Goal: Transaction & Acquisition: Purchase product/service

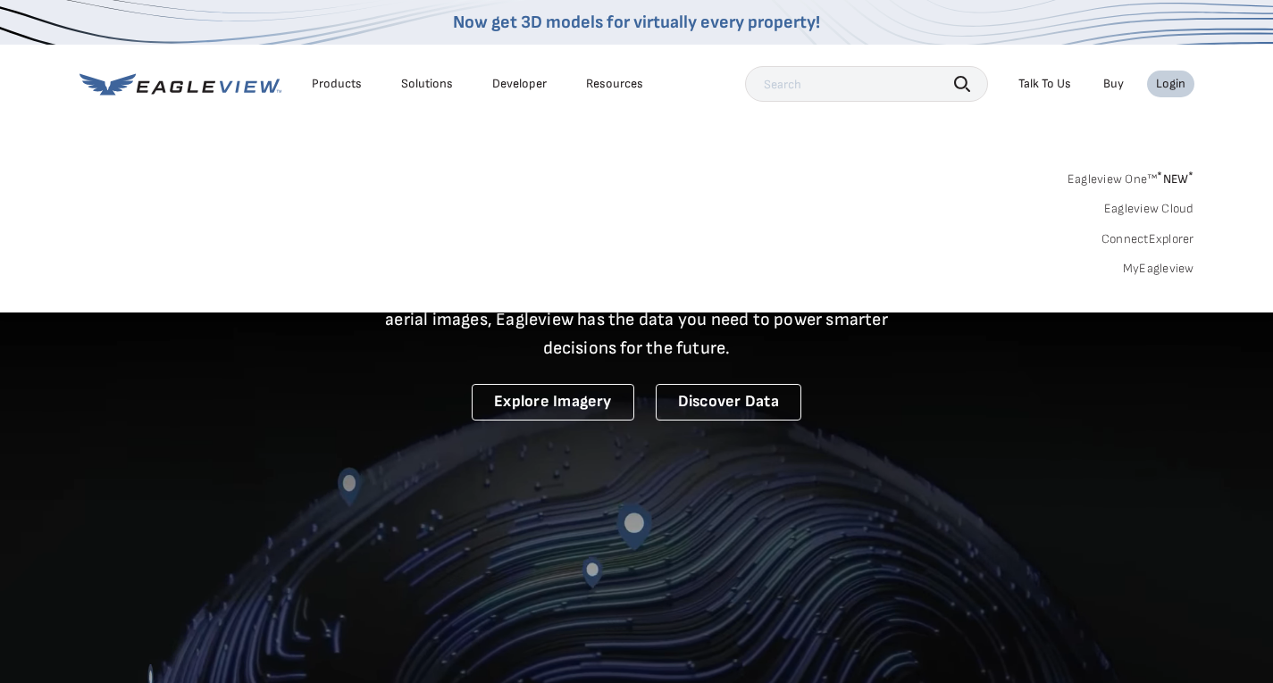
click at [1147, 265] on link "MyEagleview" at bounding box center [1158, 269] width 71 height 16
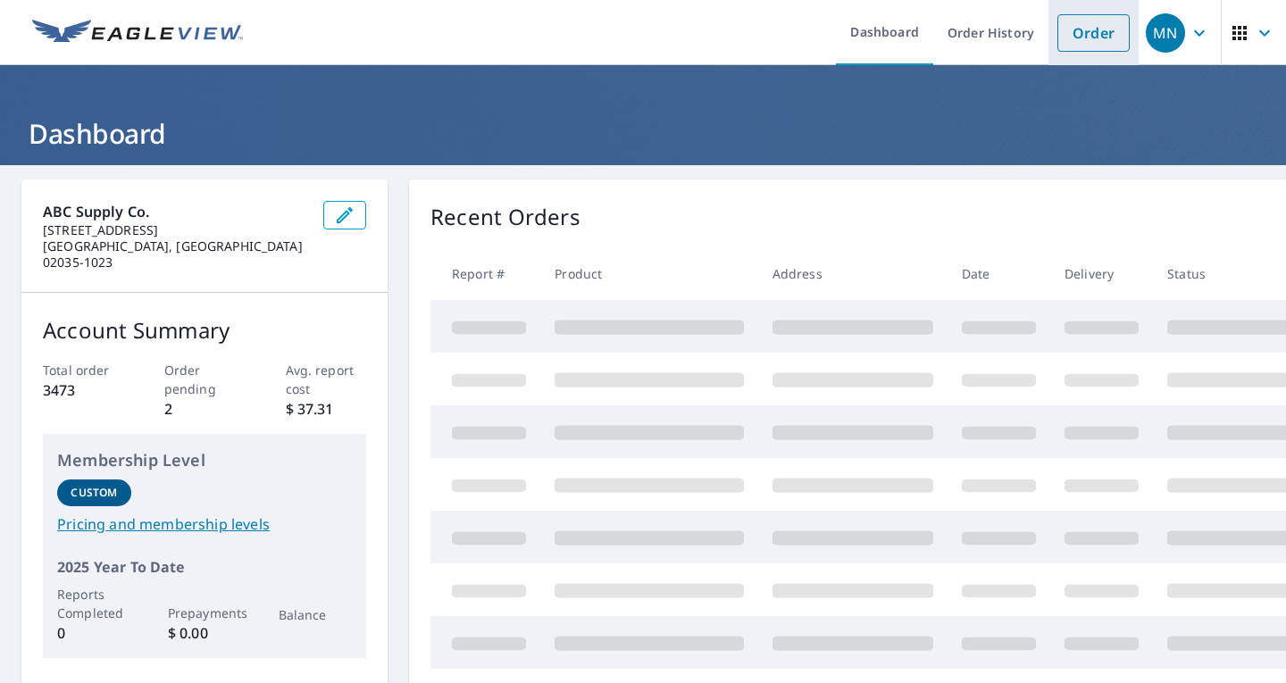
click at [1094, 32] on link "Order" at bounding box center [1093, 33] width 72 height 38
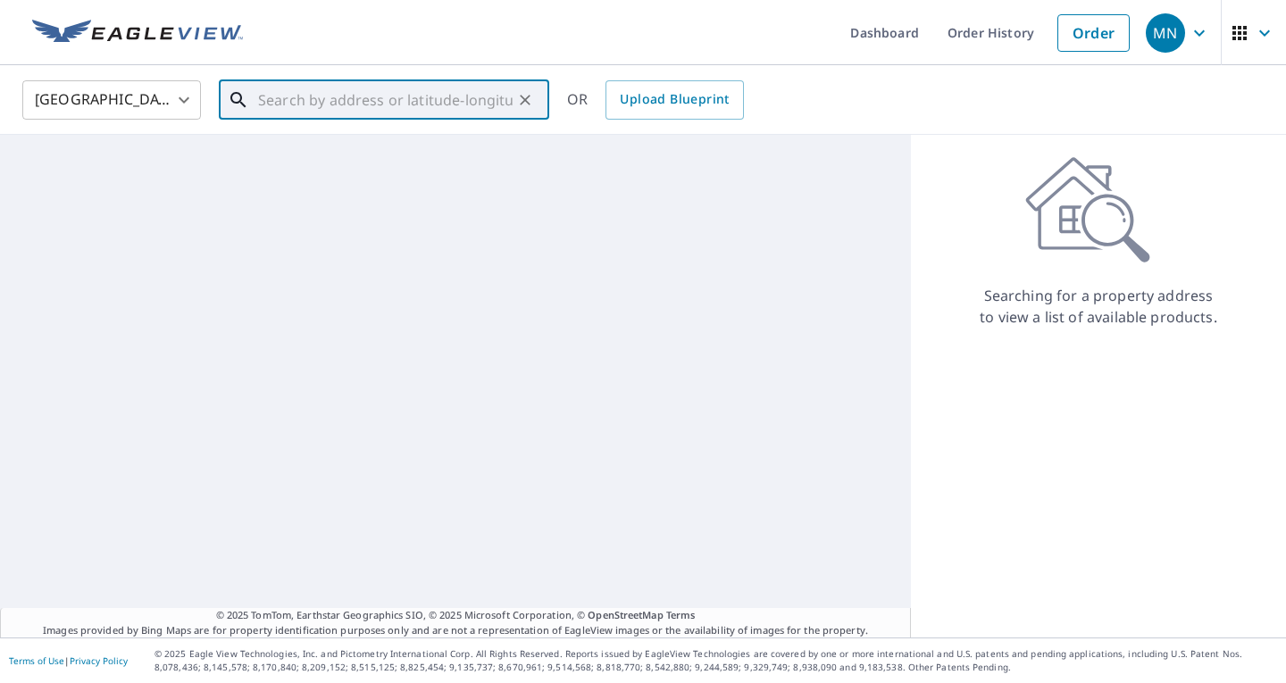
click at [313, 96] on input "text" at bounding box center [385, 100] width 255 height 50
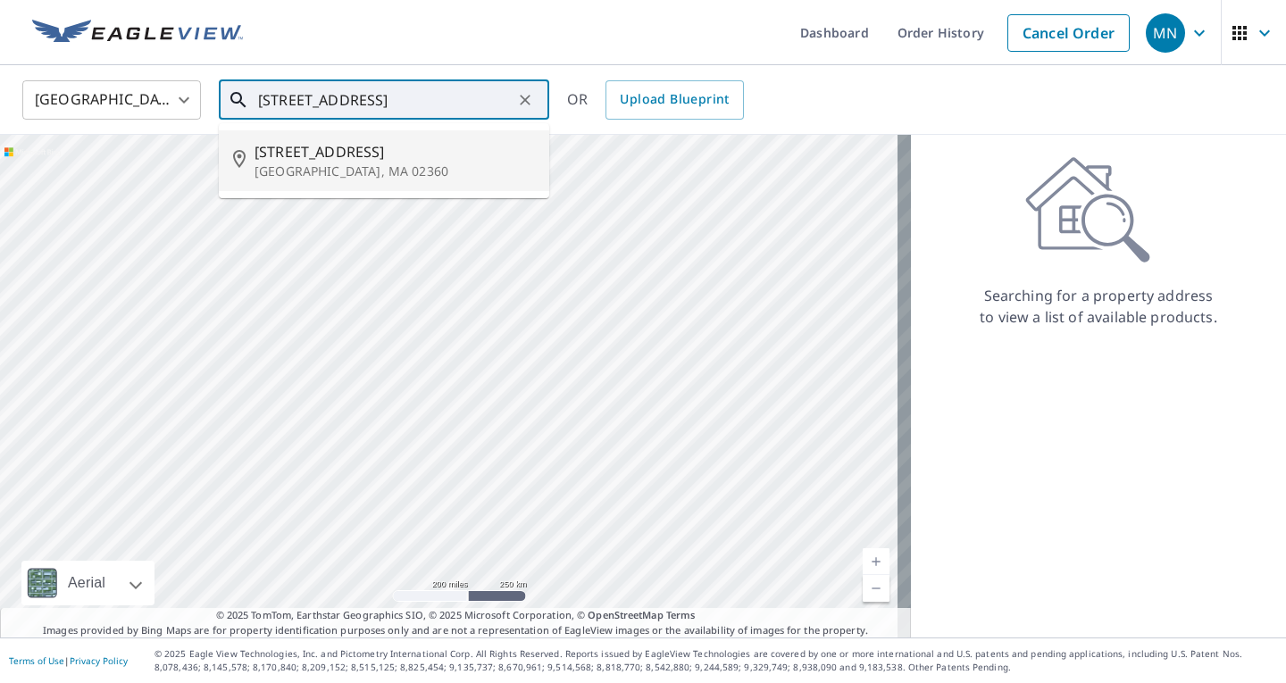
click at [338, 169] on p "Plymouth, MA 02360" at bounding box center [395, 172] width 280 height 18
type input "802 Ship Pond Rd Plymouth, MA 02360"
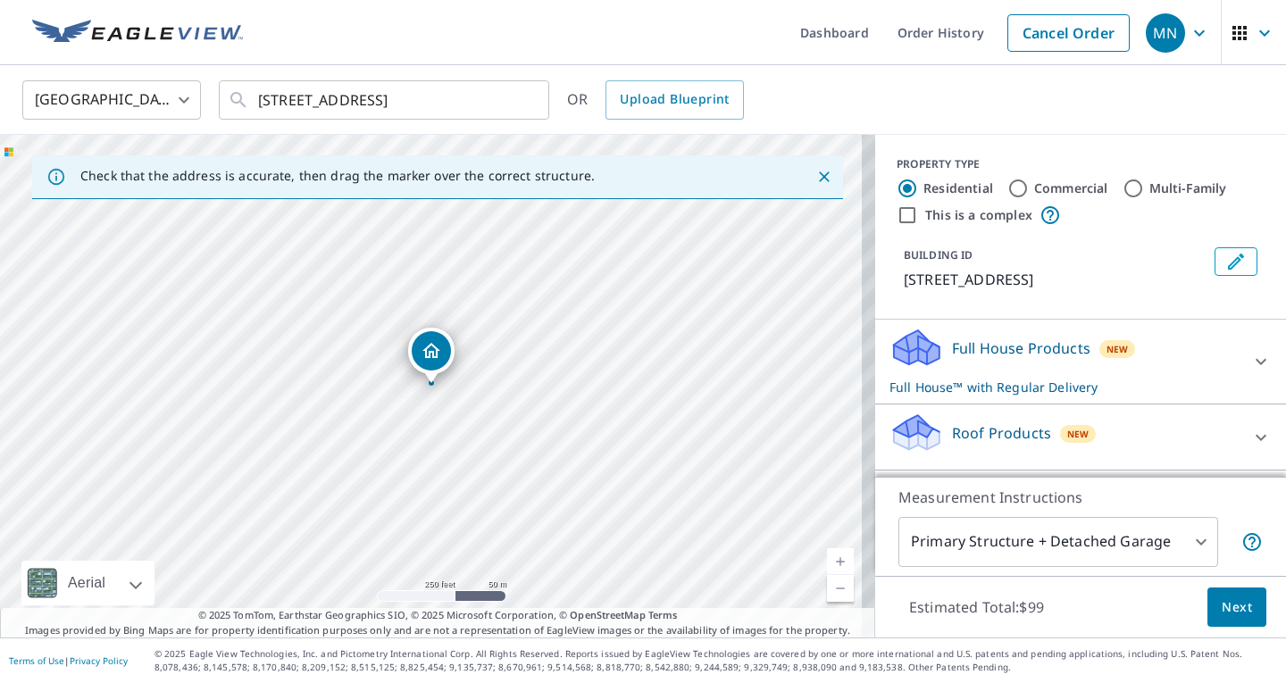
click at [1250, 358] on icon at bounding box center [1260, 361] width 21 height 21
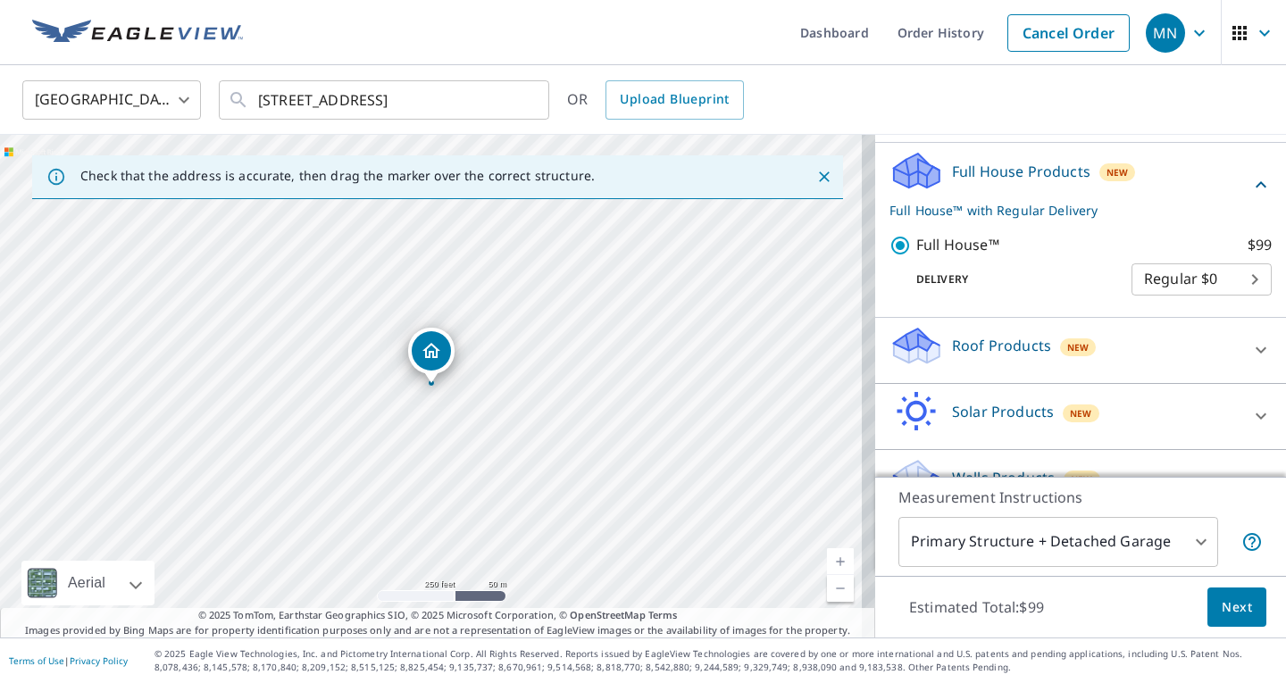
scroll to position [179, 0]
click at [971, 351] on p "Roof Products" at bounding box center [1001, 343] width 99 height 21
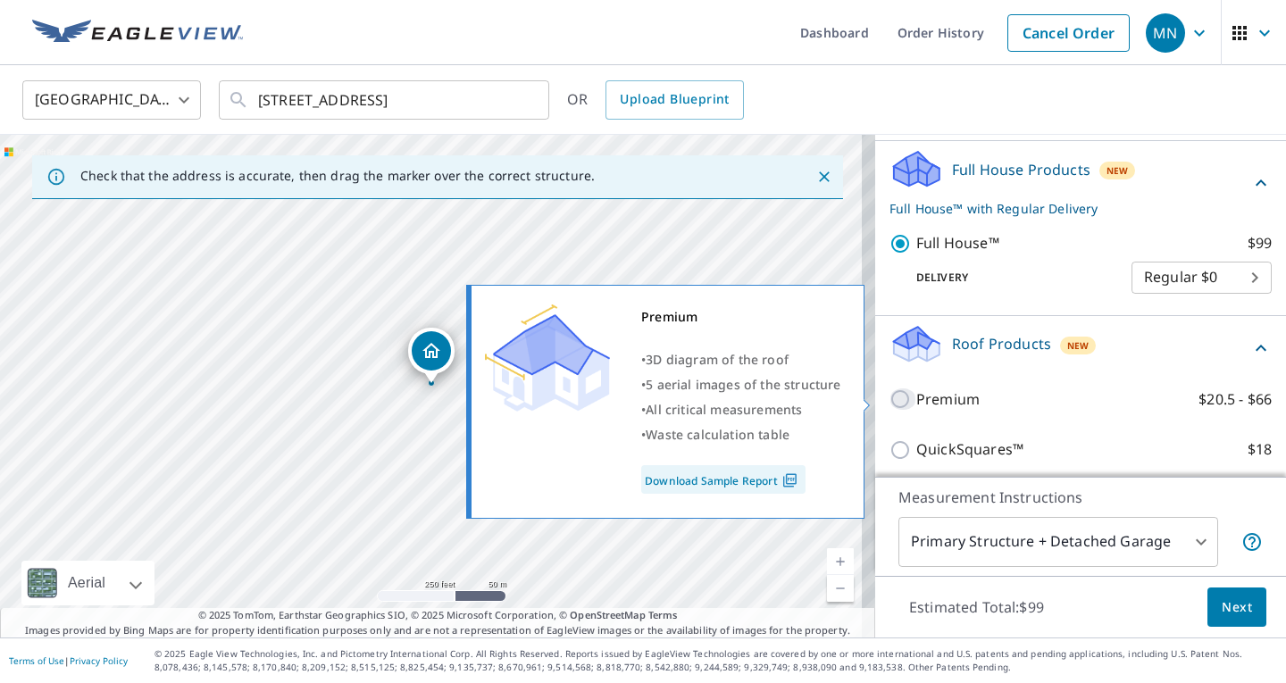
click at [890, 401] on input "Premium $20.5 - $66" at bounding box center [902, 398] width 27 height 21
checkbox input "true"
checkbox input "false"
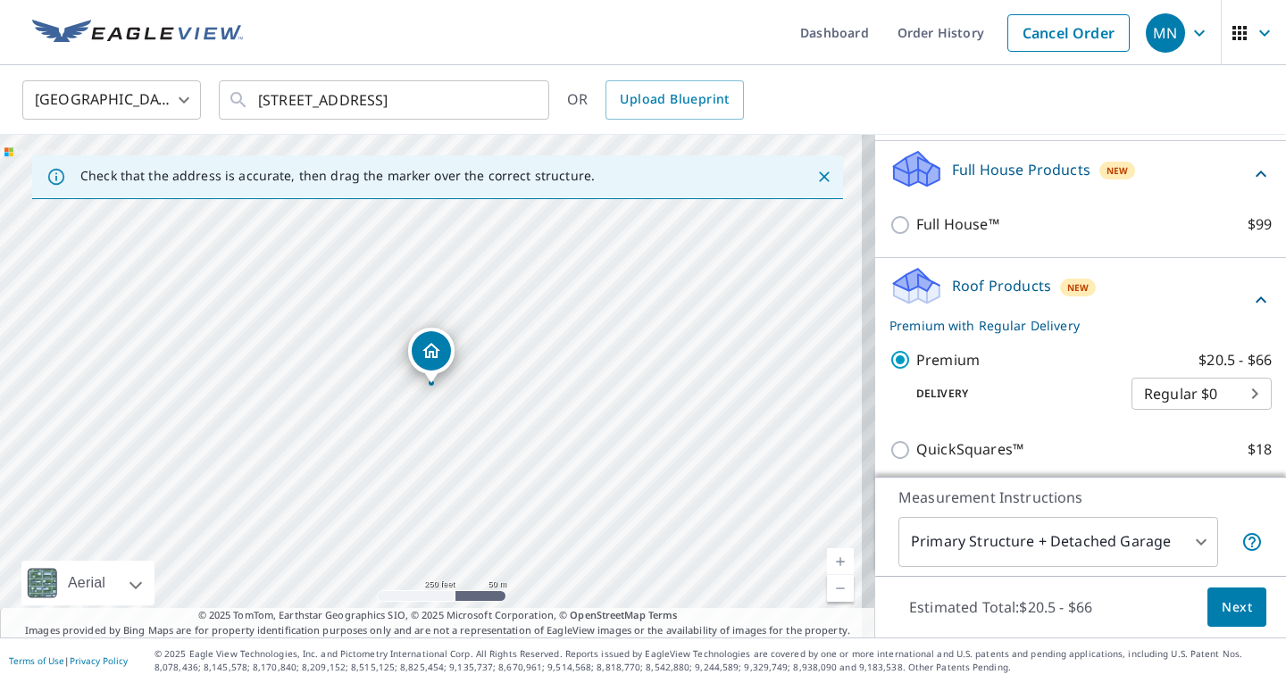
click at [1232, 593] on button "Next" at bounding box center [1236, 608] width 59 height 40
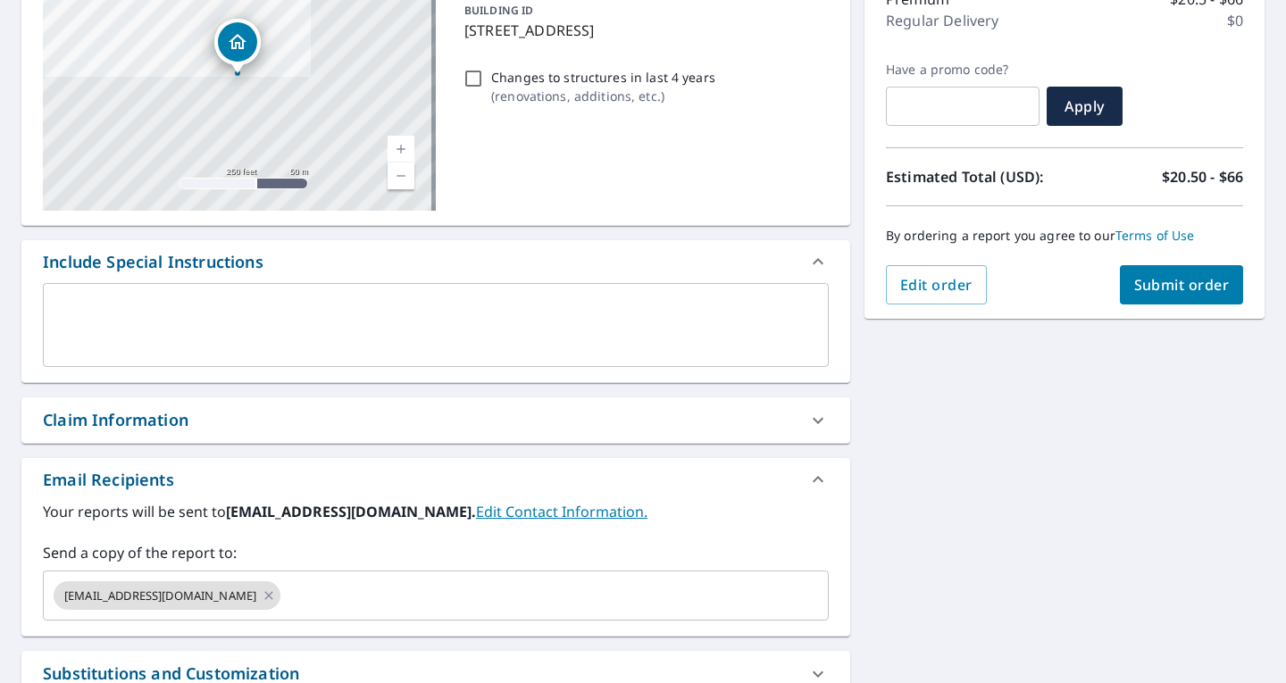
scroll to position [268, 0]
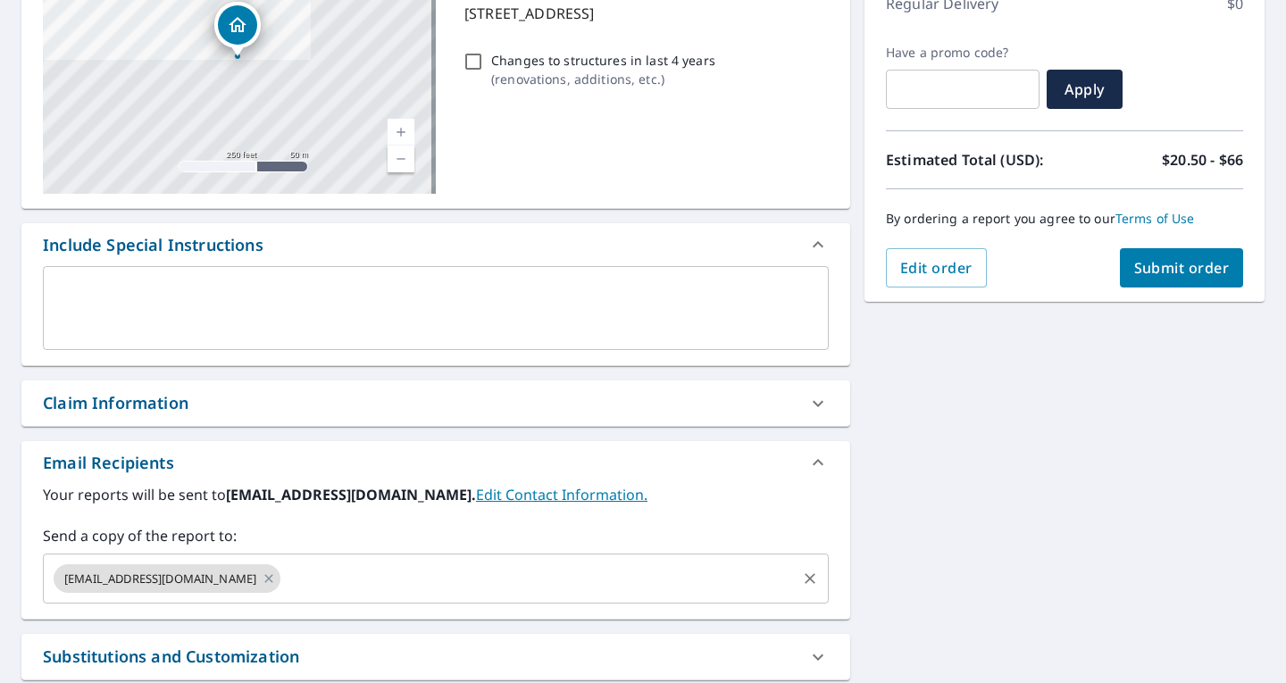
click at [350, 587] on input "text" at bounding box center [538, 579] width 511 height 34
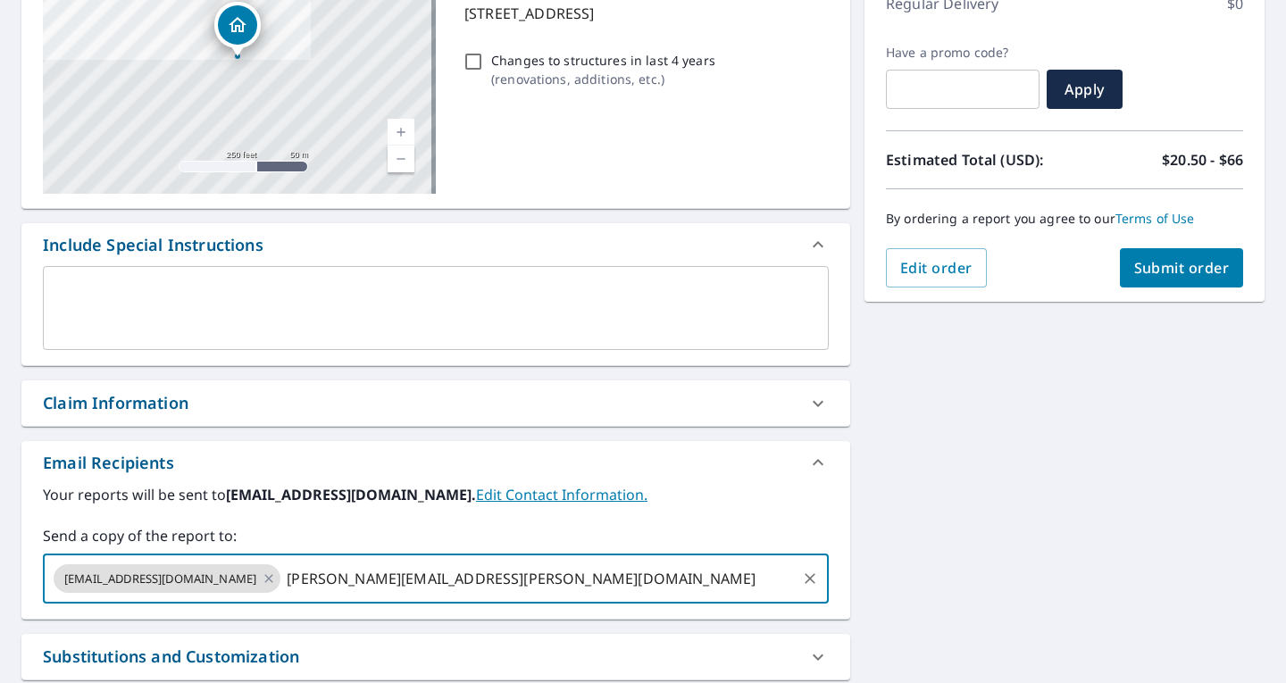
type input "joseph.dillon@abcsupply.com"
click at [1156, 261] on span "Submit order" at bounding box center [1182, 268] width 96 height 20
